Goal: Task Accomplishment & Management: Use online tool/utility

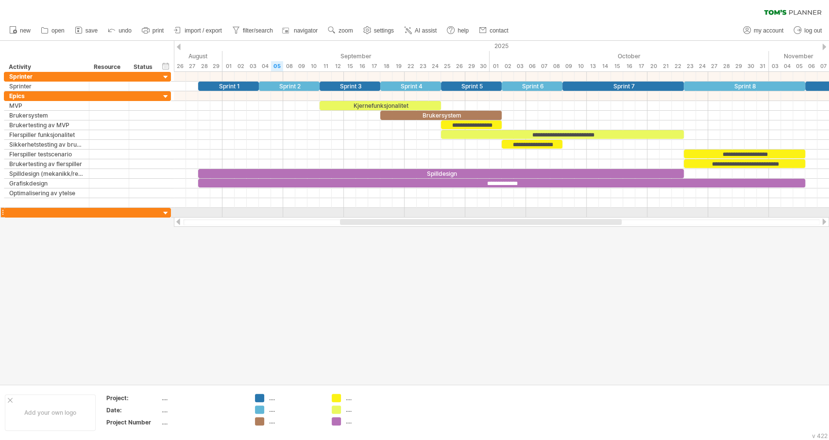
drag, startPoint x: 485, startPoint y: 223, endPoint x: 538, endPoint y: 218, distance: 52.7
click at [538, 218] on div at bounding box center [501, 222] width 655 height 10
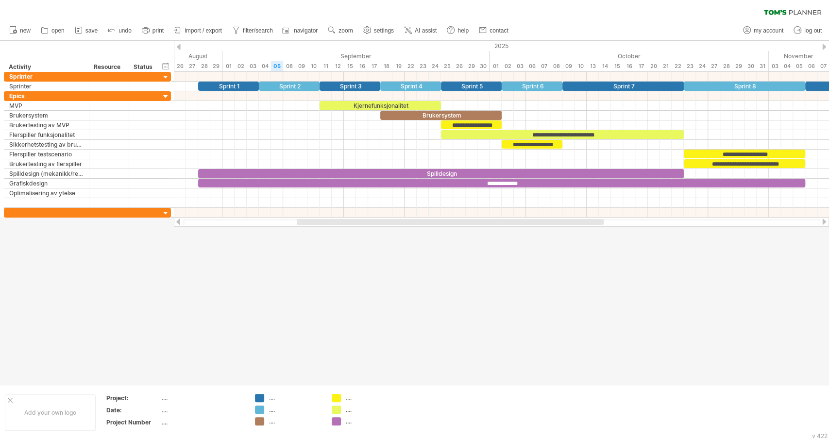
drag, startPoint x: 453, startPoint y: 227, endPoint x: 485, endPoint y: 224, distance: 32.7
click at [486, 230] on div "Trying to reach [DOMAIN_NAME] Connected again... 0% clear filter new" at bounding box center [414, 220] width 829 height 440
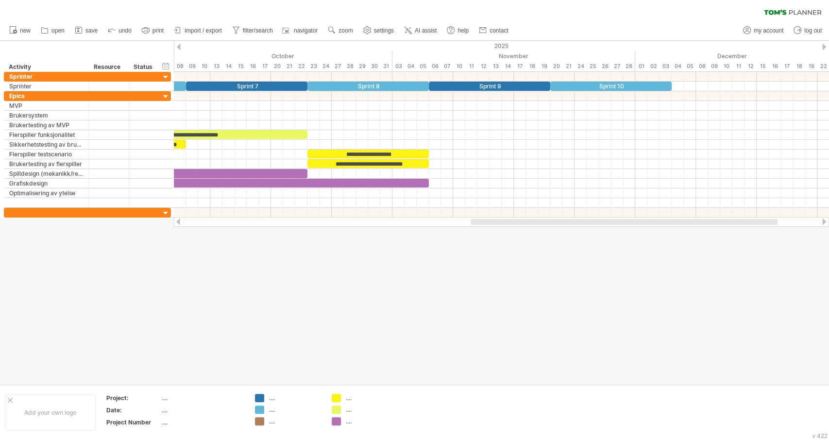
drag, startPoint x: 485, startPoint y: 224, endPoint x: 659, endPoint y: 221, distance: 173.9
click at [659, 221] on div at bounding box center [624, 222] width 307 height 6
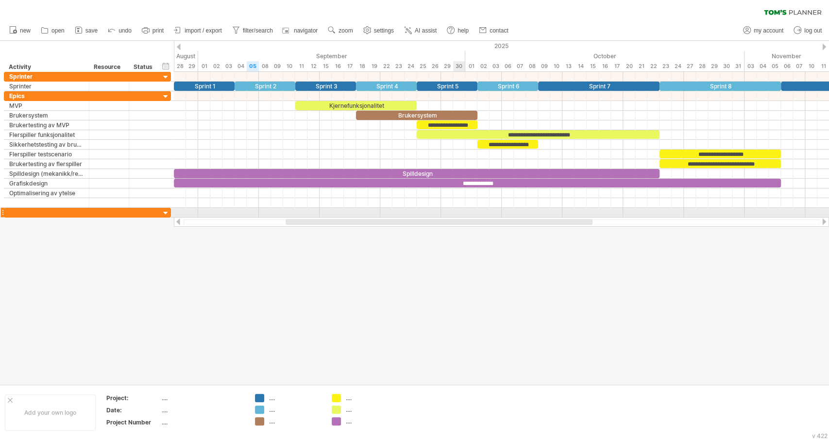
drag, startPoint x: 605, startPoint y: 222, endPoint x: 454, endPoint y: 216, distance: 151.2
click at [454, 216] on div "Trying to reach [DOMAIN_NAME] Connected again... 0% clear filter new" at bounding box center [414, 220] width 829 height 440
click at [454, 216] on div "**********" at bounding box center [501, 145] width 655 height 146
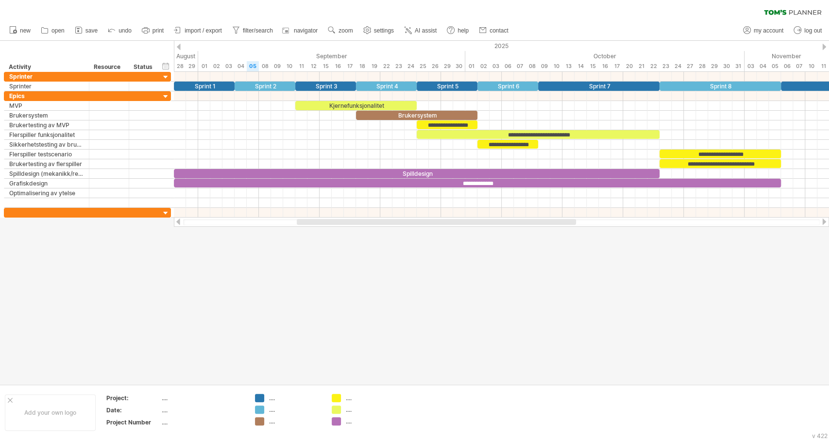
click at [452, 222] on div at bounding box center [436, 222] width 279 height 6
drag, startPoint x: 404, startPoint y: 224, endPoint x: 405, endPoint y: 233, distance: 8.8
click at [405, 233] on div "Trying to reach [DOMAIN_NAME] Connected again... 0% clear filter new" at bounding box center [414, 220] width 829 height 440
drag, startPoint x: 426, startPoint y: 222, endPoint x: 432, endPoint y: 222, distance: 6.3
click at [432, 222] on div at bounding box center [457, 222] width 312 height 6
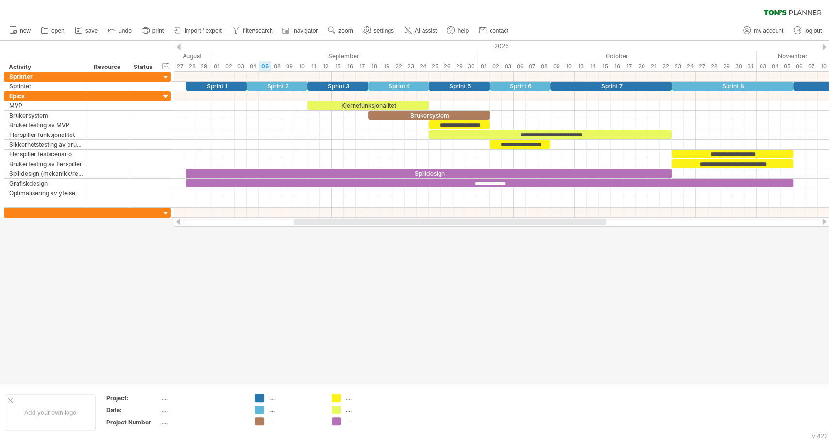
drag, startPoint x: 523, startPoint y: 225, endPoint x: 503, endPoint y: 232, distance: 20.6
click at [503, 232] on div "Trying to reach [DOMAIN_NAME] Connected again... 0% clear filter new" at bounding box center [414, 220] width 829 height 440
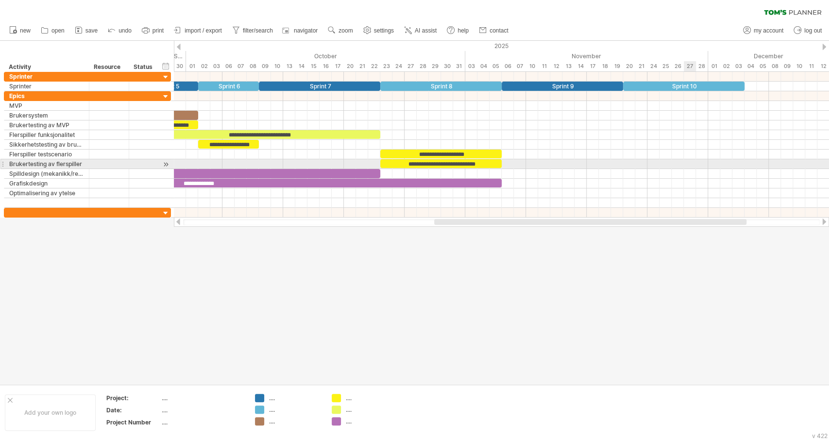
drag, startPoint x: 548, startPoint y: 222, endPoint x: 669, endPoint y: 180, distance: 128.6
click at [683, 168] on div "Trying to reach [DOMAIN_NAME] Connected again... 0% clear filter new" at bounding box center [414, 220] width 829 height 440
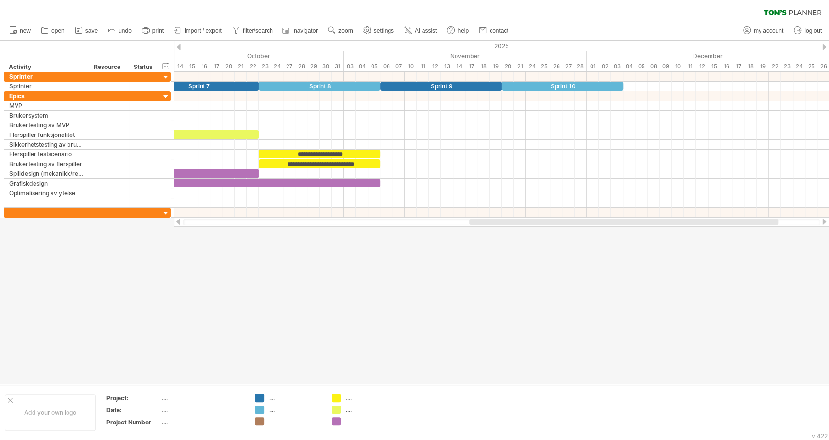
drag, startPoint x: 449, startPoint y: 224, endPoint x: 503, endPoint y: 225, distance: 53.9
click at [502, 225] on div at bounding box center [623, 222] width 309 height 6
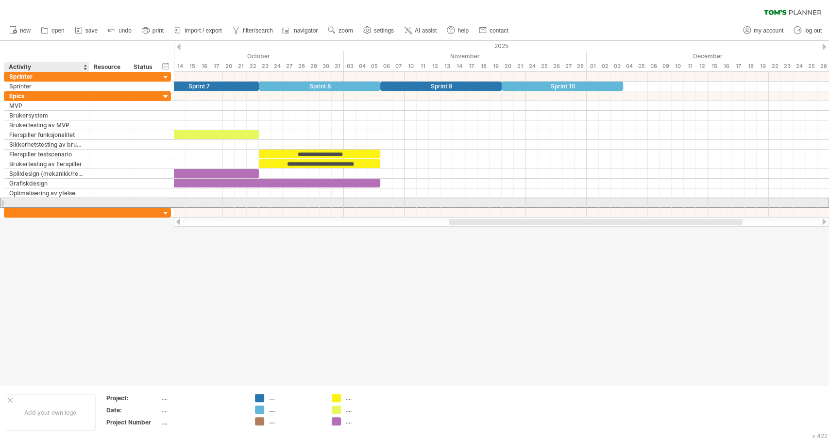
click at [41, 201] on div at bounding box center [46, 202] width 75 height 9
click at [0, 0] on input "text" at bounding box center [0, 0] width 0 height 0
type input "**********"
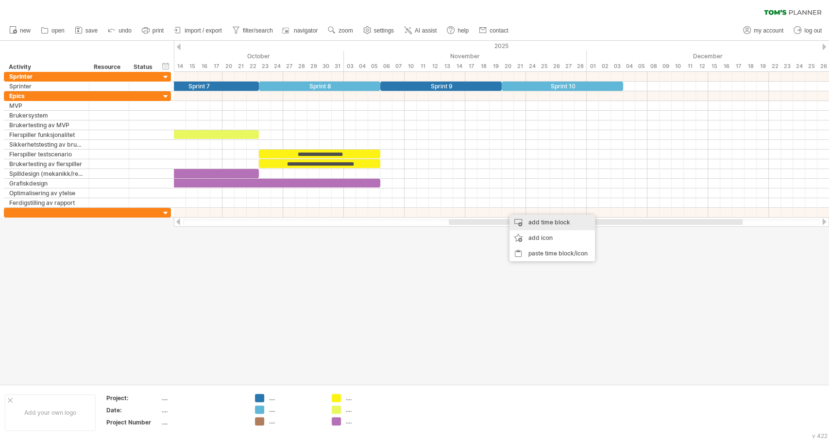
click at [544, 223] on div "add time block" at bounding box center [552, 223] width 85 height 16
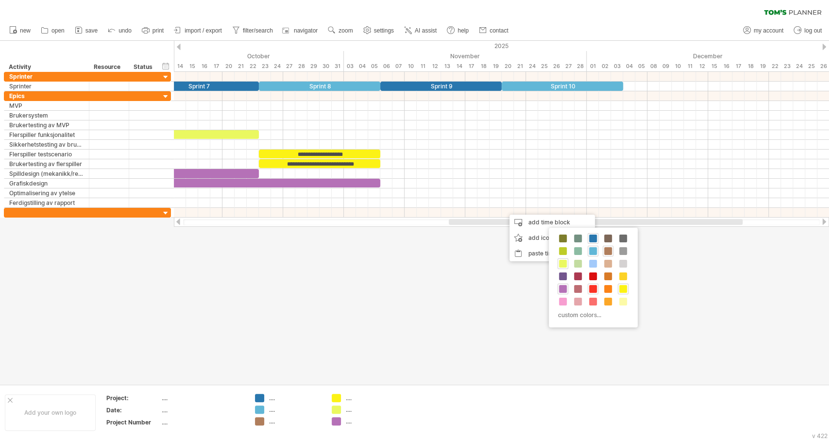
click at [596, 289] on span at bounding box center [593, 289] width 8 height 8
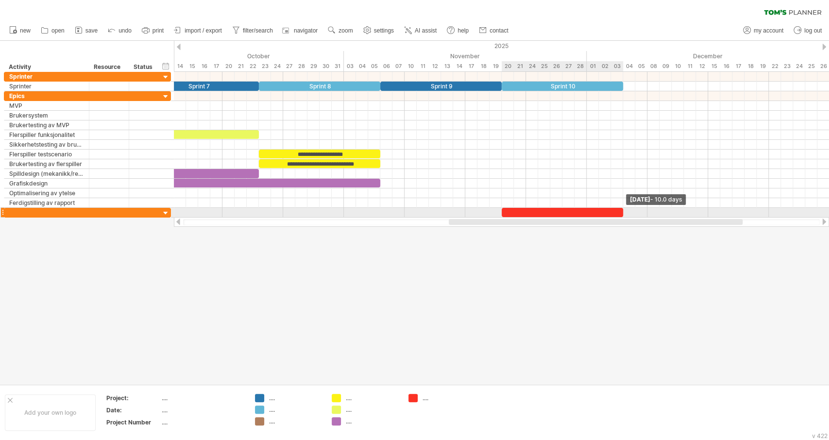
drag, startPoint x: 514, startPoint y: 209, endPoint x: 625, endPoint y: 215, distance: 110.9
click at [625, 215] on div "**********" at bounding box center [501, 145] width 655 height 146
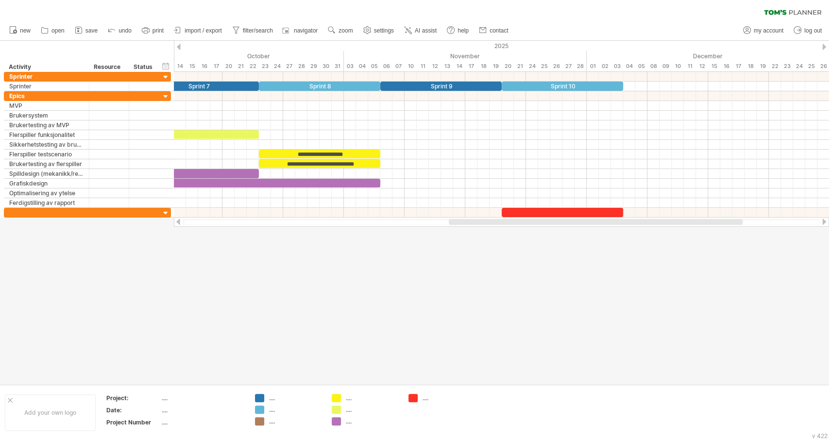
click at [601, 271] on div at bounding box center [414, 212] width 829 height 343
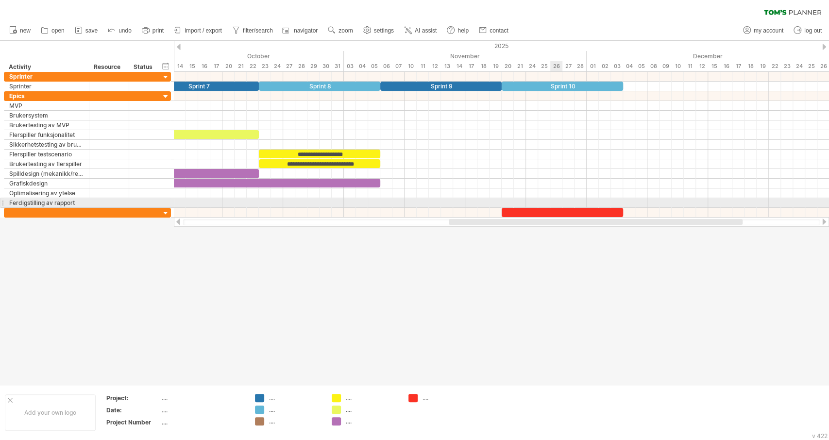
click at [556, 208] on div "​" at bounding box center [562, 212] width 121 height 9
click at [556, 208] on div "*" at bounding box center [562, 212] width 121 height 9
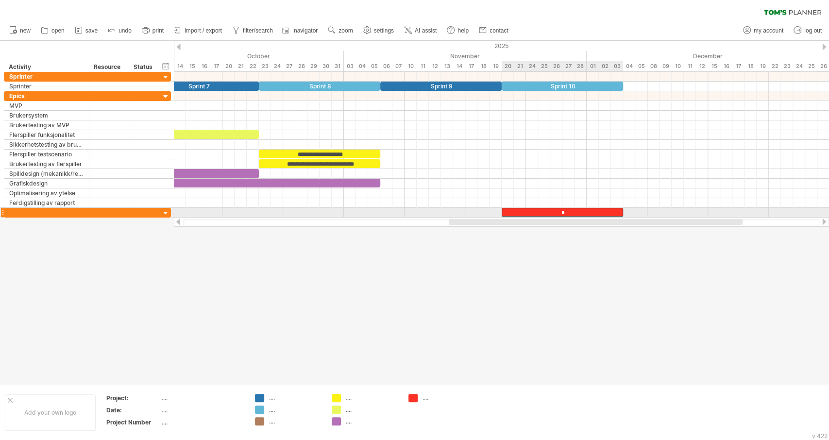
click at [555, 211] on div "*" at bounding box center [562, 212] width 121 height 9
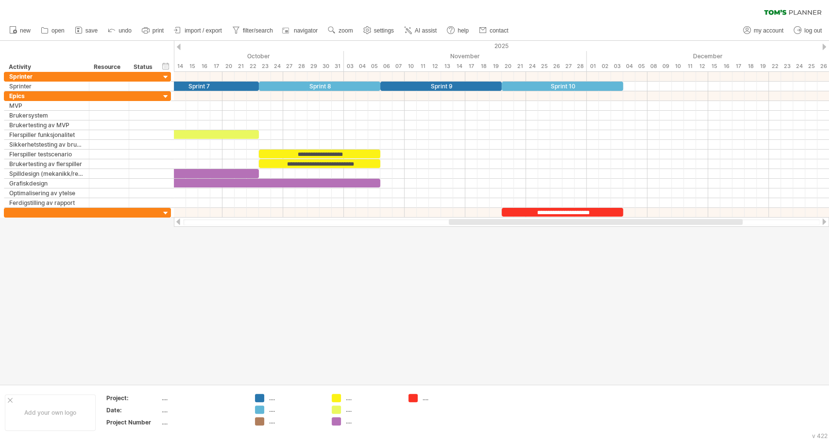
click at [540, 251] on div at bounding box center [414, 212] width 829 height 343
